Goal: Task Accomplishment & Management: Complete application form

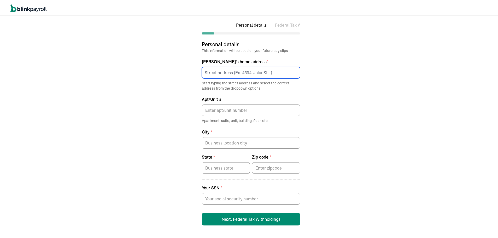
click at [233, 75] on input at bounding box center [251, 72] width 98 height 12
type input "[STREET_ADDRESS]"
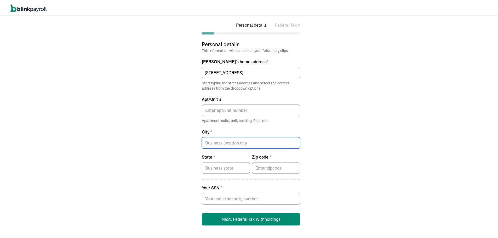
type input "[PERSON_NAME]"
type input "VA"
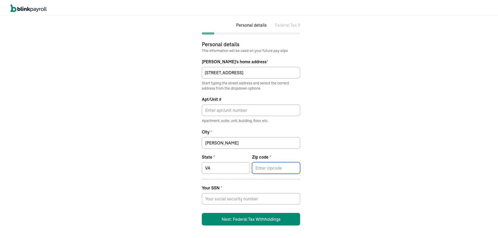
type input "24141"
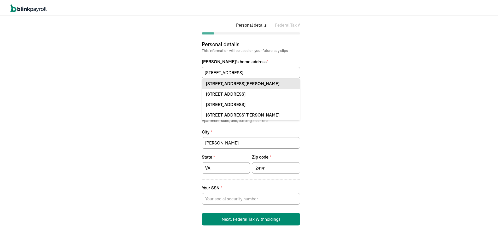
click at [230, 84] on div "[STREET_ADDRESS][PERSON_NAME]" at bounding box center [251, 82] width 90 height 6
type input "[STREET_ADDRESS]"
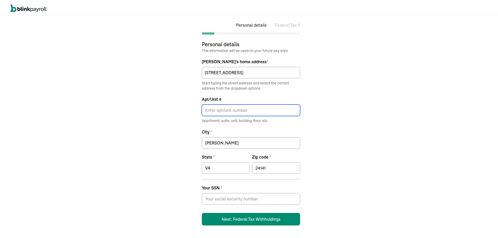
click at [220, 107] on input "Apt/Unit #" at bounding box center [251, 110] width 98 height 12
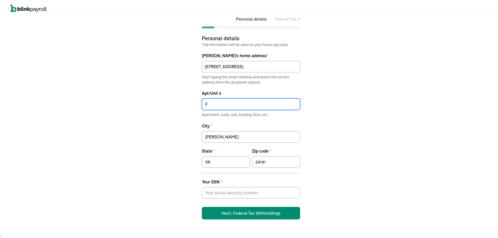
scroll to position [6, 0]
type input "F"
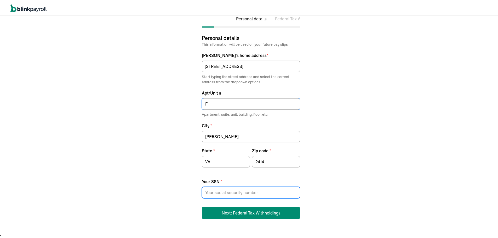
drag, startPoint x: 230, startPoint y: 193, endPoint x: 233, endPoint y: 189, distance: 4.9
click at [230, 193] on input at bounding box center [251, 192] width 98 height 12
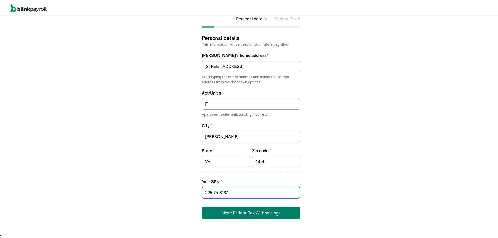
type input "225-75-8167"
click at [265, 212] on button "Next: Federal Tax Withholdings" at bounding box center [251, 212] width 98 height 13
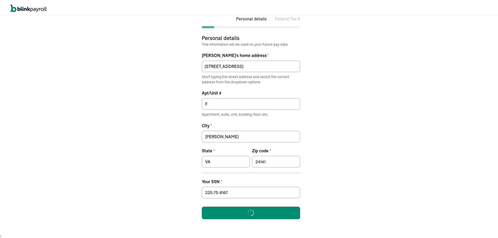
select select "S"
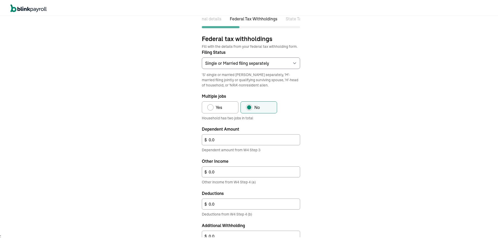
scroll to position [0, 47]
click at [244, 66] on select "Select an item Single or Married filing separately Married filing jointly or Qu…" at bounding box center [251, 62] width 98 height 12
click at [176, 63] on div "Personal details Federal Tax Withholdings State Tax Withholdings Federal tax wi…" at bounding box center [251, 120] width 502 height 224
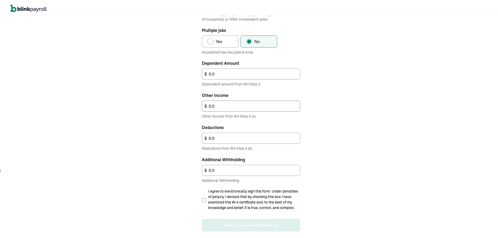
scroll to position [73, 0]
click at [250, 191] on span "I agree to electronically sign this form. Under penalties of perjury, I declare…" at bounding box center [254, 198] width 92 height 22
click at [206, 196] on input "I agree to electronically sign this form. Under penalties of perjury, I declare…" at bounding box center [204, 198] width 4 height 4
checkbox input "true"
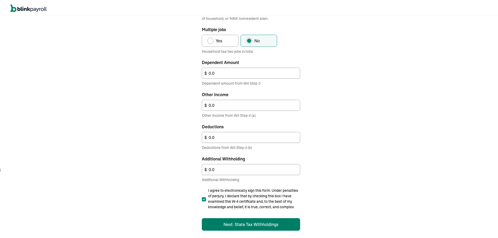
click at [277, 224] on button "Next: State Tax Withholdings" at bounding box center [251, 223] width 98 height 13
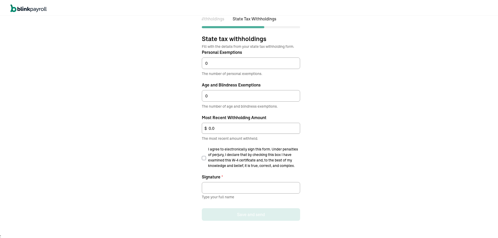
scroll to position [0, 100]
click at [218, 160] on span "I agree to electronically sign this form. Under penalties of perjury, I declare…" at bounding box center [254, 157] width 92 height 22
click at [206, 159] on input "I agree to electronically sign this form. Under penalties of perjury, I declare…" at bounding box center [204, 157] width 4 height 4
checkbox input "true"
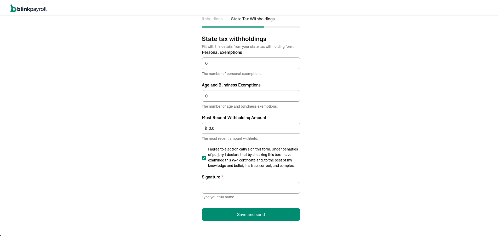
click at [220, 193] on div "Signature * Type your full name" at bounding box center [251, 186] width 98 height 26
click at [222, 187] on input "Signature *" at bounding box center [251, 187] width 98 height 12
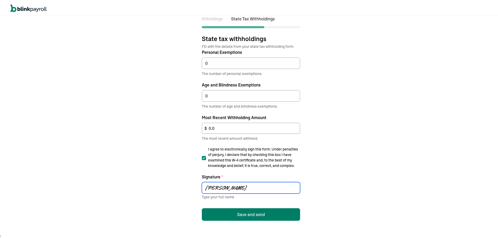
type input "[PERSON_NAME]"
click at [264, 212] on button "Save and send" at bounding box center [251, 213] width 98 height 13
